Goal: Information Seeking & Learning: Learn about a topic

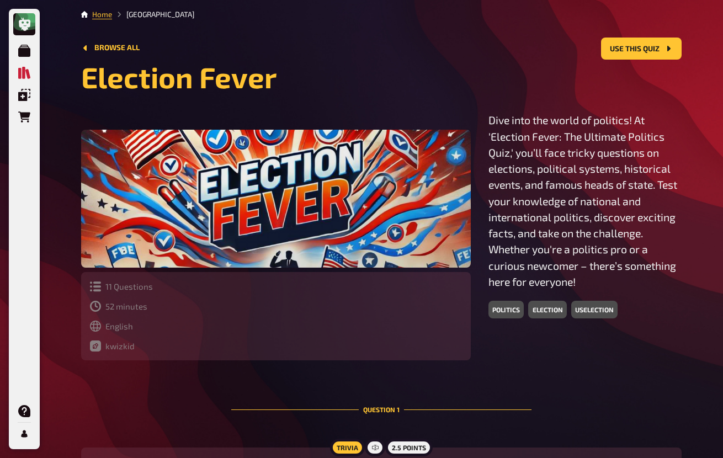
drag, startPoint x: 628, startPoint y: 312, endPoint x: 628, endPoint y: 321, distance: 8.8
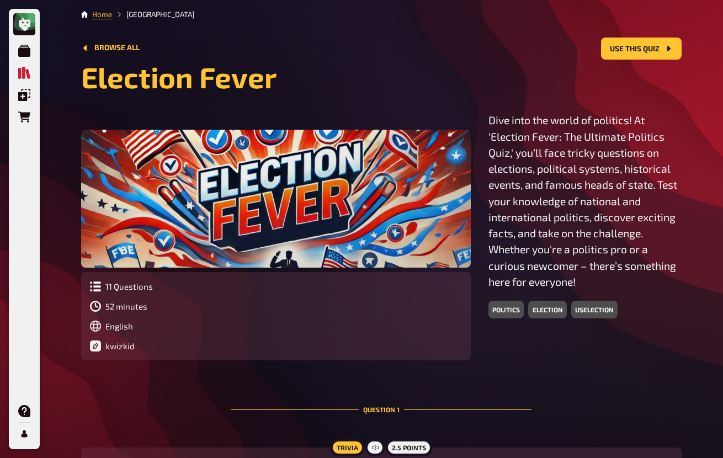
click at [471, 276] on div "11 Questions 52 minutes English [DATE] kwizkid" at bounding box center [276, 315] width 390 height 87
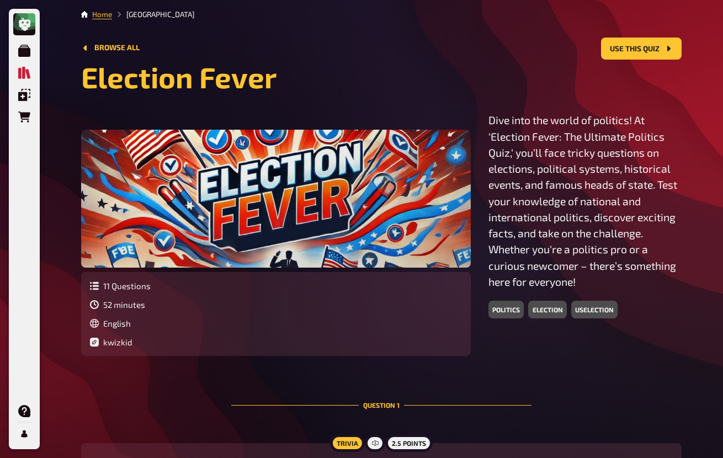
click at [488, 205] on p "Dive into the world of politics! At 'Election Fever: The Ultimate Politics Quiz…" at bounding box center [584, 201] width 193 height 178
click at [488, 215] on p "Dive into the world of politics! At 'Election Fever: The Ultimate Politics Quiz…" at bounding box center [584, 201] width 193 height 178
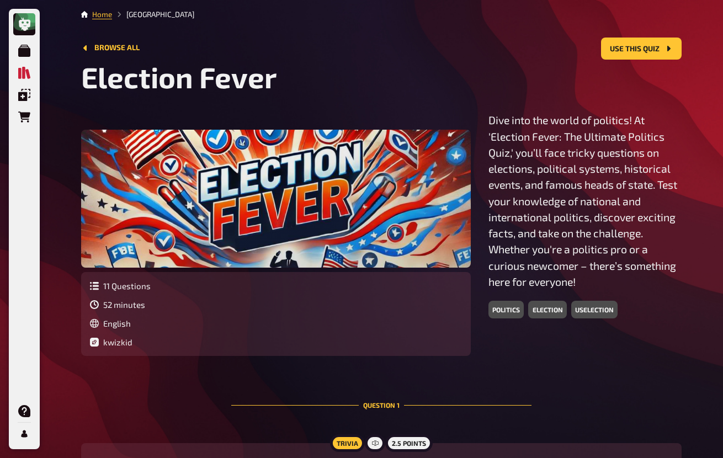
click at [488, 149] on p "Dive into the world of politics! At 'Election Fever: The Ultimate Politics Quiz…" at bounding box center [584, 201] width 193 height 178
click at [471, 169] on div at bounding box center [276, 199] width 390 height 138
